Goal: Task Accomplishment & Management: Manage account settings

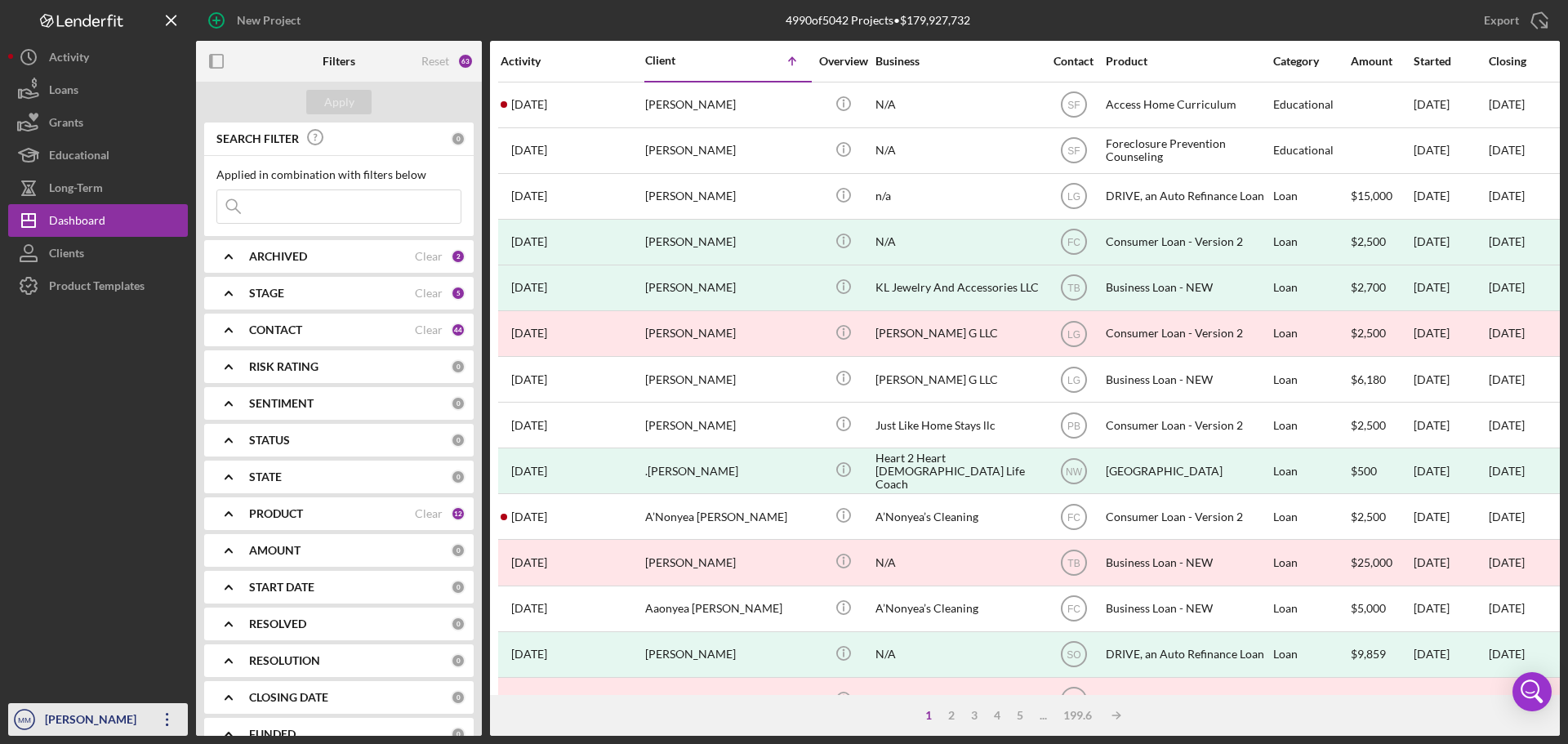
click at [166, 714] on icon "Icon/Overflow" at bounding box center [167, 719] width 40 height 40
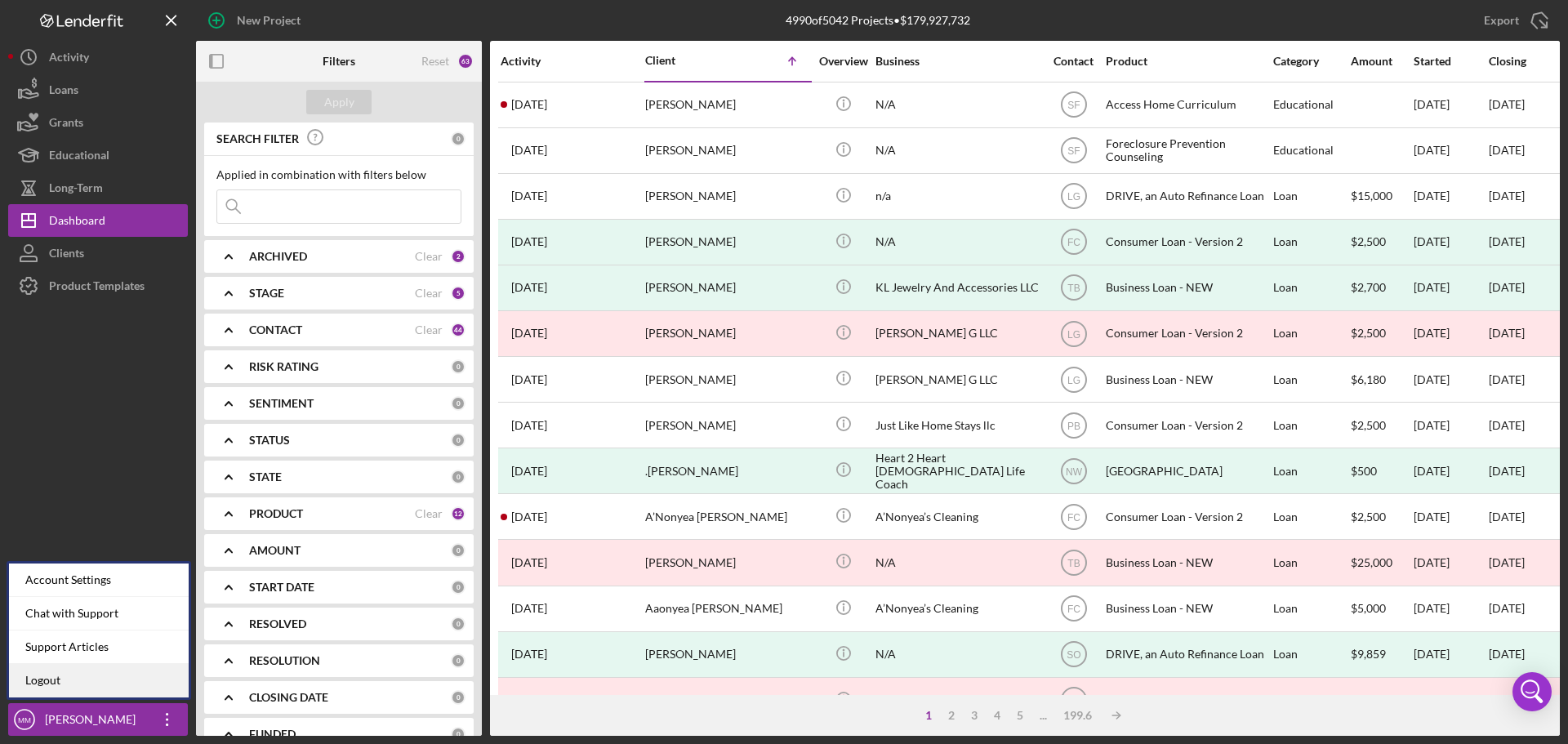
click at [113, 685] on link "Logout" at bounding box center [99, 680] width 180 height 34
